Goal: Task Accomplishment & Management: Manage account settings

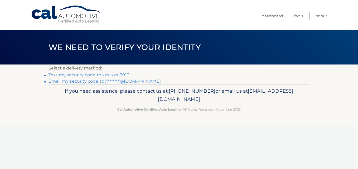
click at [58, 75] on link "Text my security code to xxx-xxx-7913" at bounding box center [89, 74] width 81 height 5
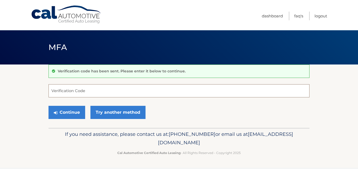
click at [88, 91] on input "Verification Code" at bounding box center [179, 90] width 261 height 13
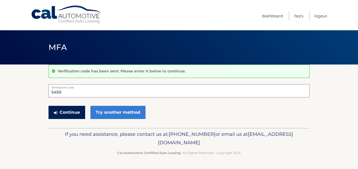
type input "5450"
click at [73, 113] on button "Continue" at bounding box center [67, 112] width 37 height 13
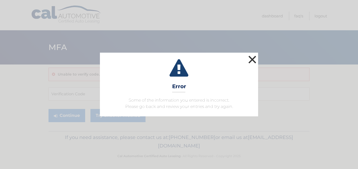
click at [251, 60] on button "×" at bounding box center [252, 59] width 11 height 11
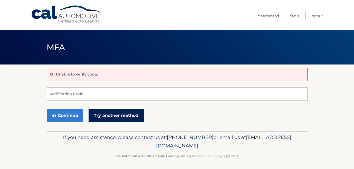
click at [120, 114] on link "Try another method" at bounding box center [116, 115] width 55 height 13
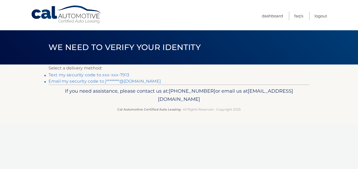
click at [60, 80] on link "Email my security code to j********@aol.com" at bounding box center [105, 81] width 112 height 5
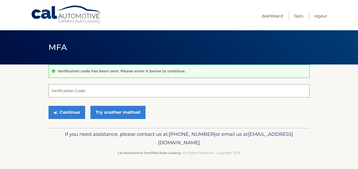
click at [87, 92] on input "Verification Code" at bounding box center [179, 90] width 261 height 13
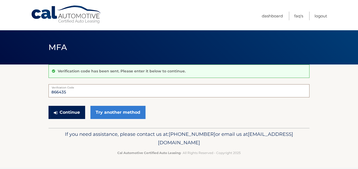
type input "866435"
click at [66, 112] on button "Continue" at bounding box center [67, 112] width 37 height 13
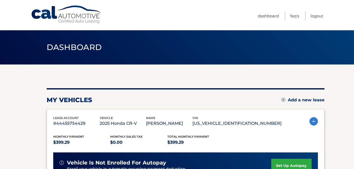
scroll to position [26, 0]
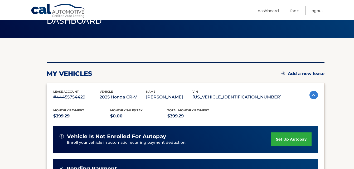
click at [292, 138] on link "set up autopay" at bounding box center [291, 140] width 40 height 14
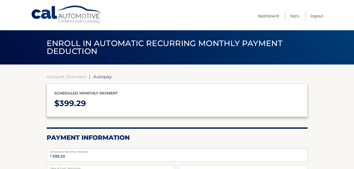
select select "MmY5NjhhZTgtMTc3My00MThlLTk1YTEtMDg2ODMzYjQwN2Mx"
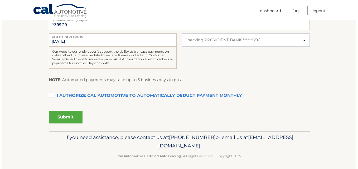
scroll to position [105, 0]
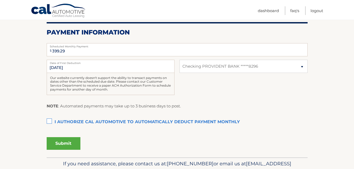
click at [47, 120] on label "I authorize cal automotive to automatically deduct payment monthly This checkbo…" at bounding box center [177, 122] width 261 height 11
click at [0, 0] on input "I authorize cal automotive to automatically deduct payment monthly This checkbo…" at bounding box center [0, 0] width 0 height 0
click at [65, 143] on button "Submit" at bounding box center [64, 143] width 34 height 13
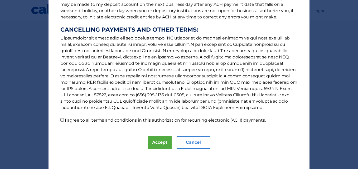
scroll to position [86, 0]
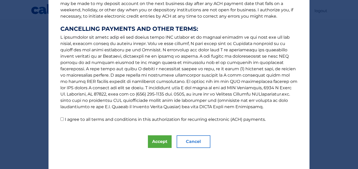
click at [60, 119] on input "I agree to all terms and conditions in this authorization for recurring electro…" at bounding box center [61, 119] width 3 height 3
checkbox input "true"
click at [149, 141] on button "Accept" at bounding box center [160, 141] width 24 height 13
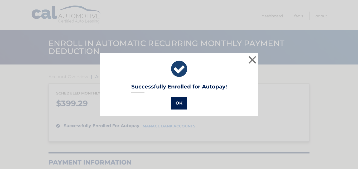
click at [178, 103] on button "OK" at bounding box center [178, 103] width 15 height 13
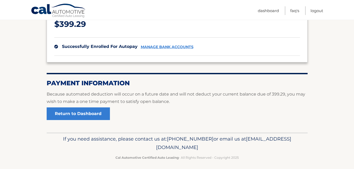
scroll to position [83, 0]
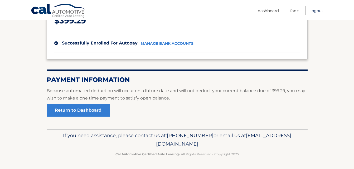
click at [314, 11] on link "Logout" at bounding box center [317, 10] width 13 height 9
